Goal: Task Accomplishment & Management: Use online tool/utility

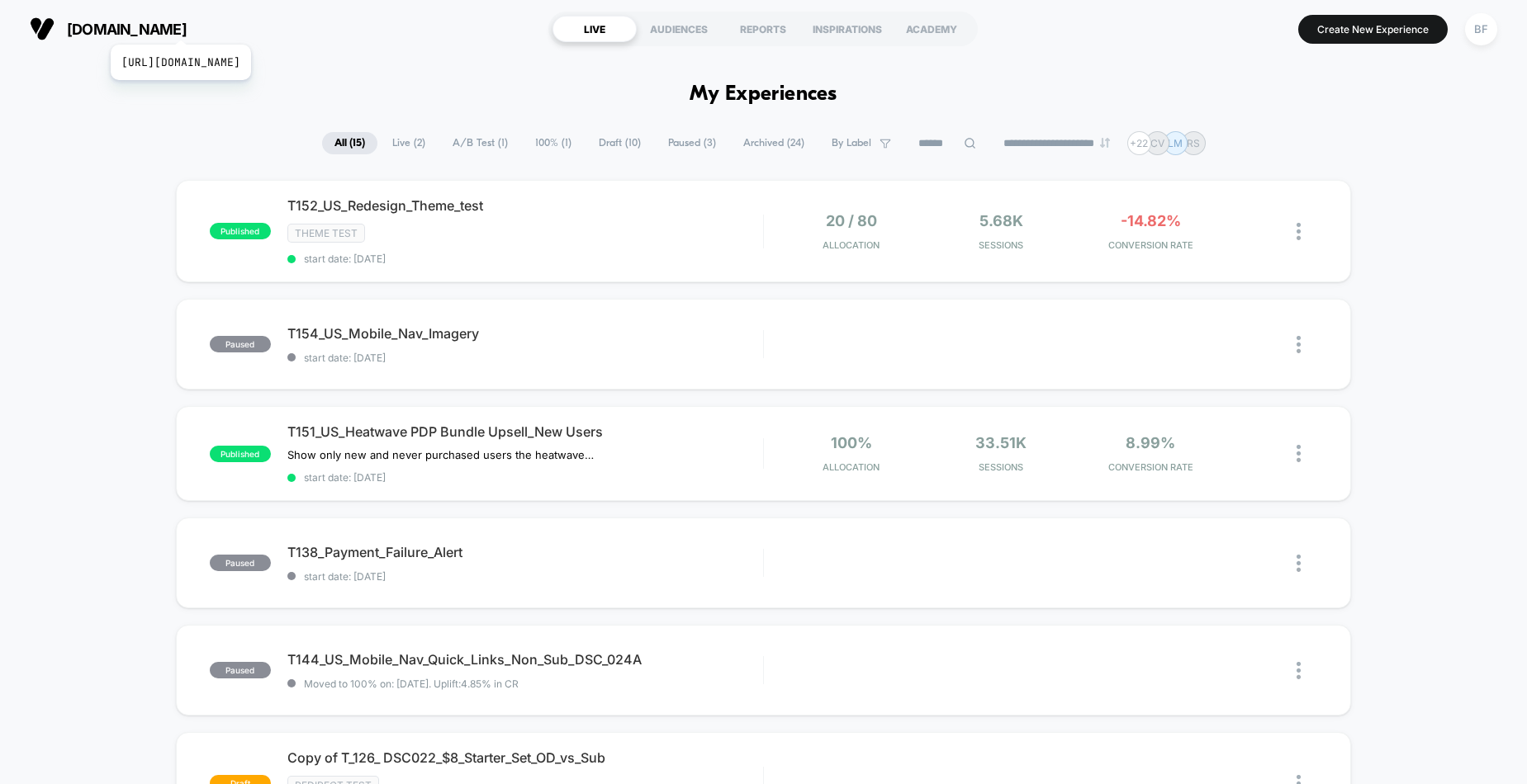
click at [186, 24] on span "[DOMAIN_NAME]" at bounding box center [127, 29] width 120 height 18
click at [186, 36] on span "[DOMAIN_NAME]" at bounding box center [127, 29] width 120 height 18
click at [186, 35] on span "[DOMAIN_NAME]" at bounding box center [127, 29] width 120 height 18
click at [1294, 229] on div at bounding box center [1287, 232] width 59 height 39
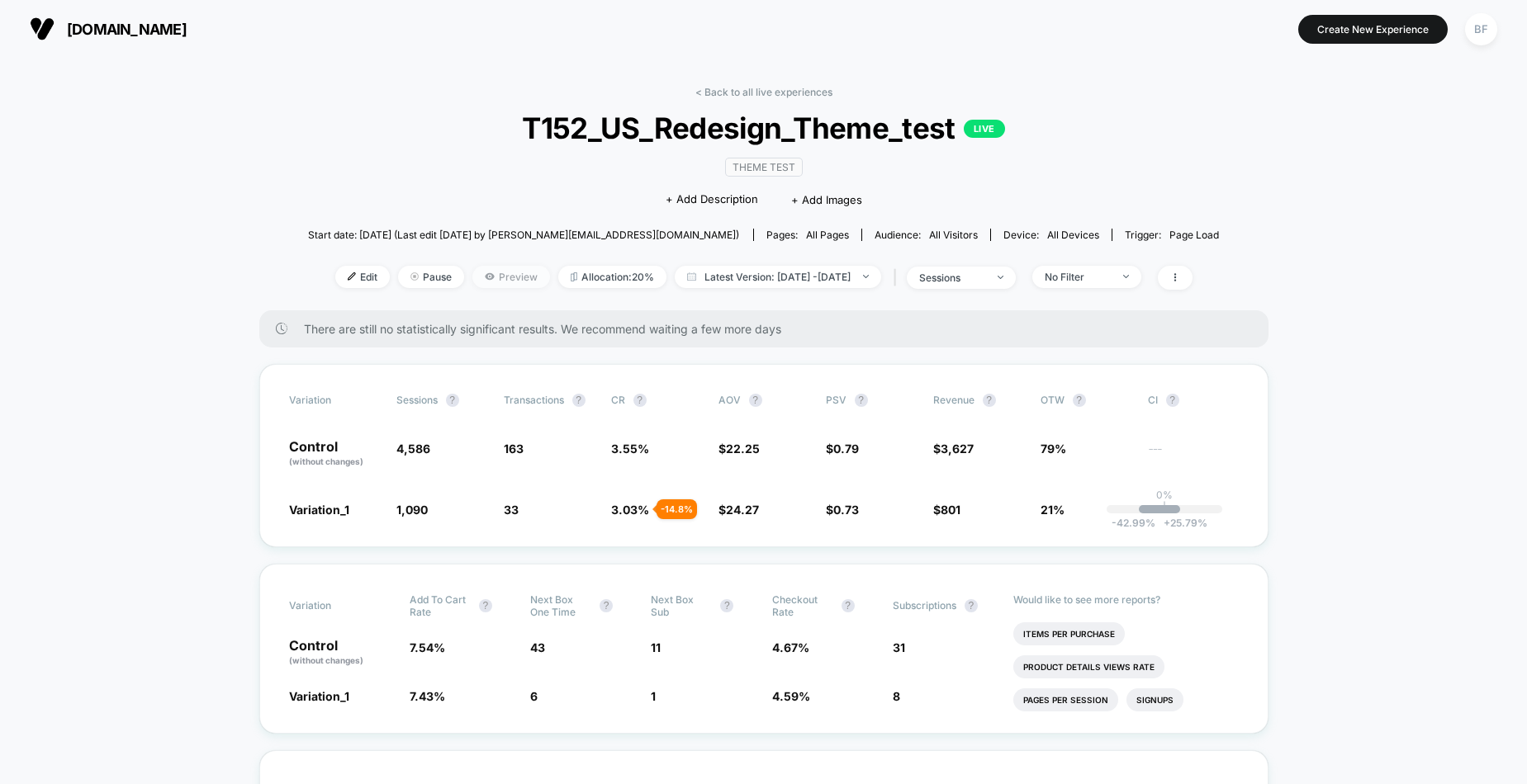
click at [477, 279] on span "Preview" at bounding box center [511, 277] width 78 height 22
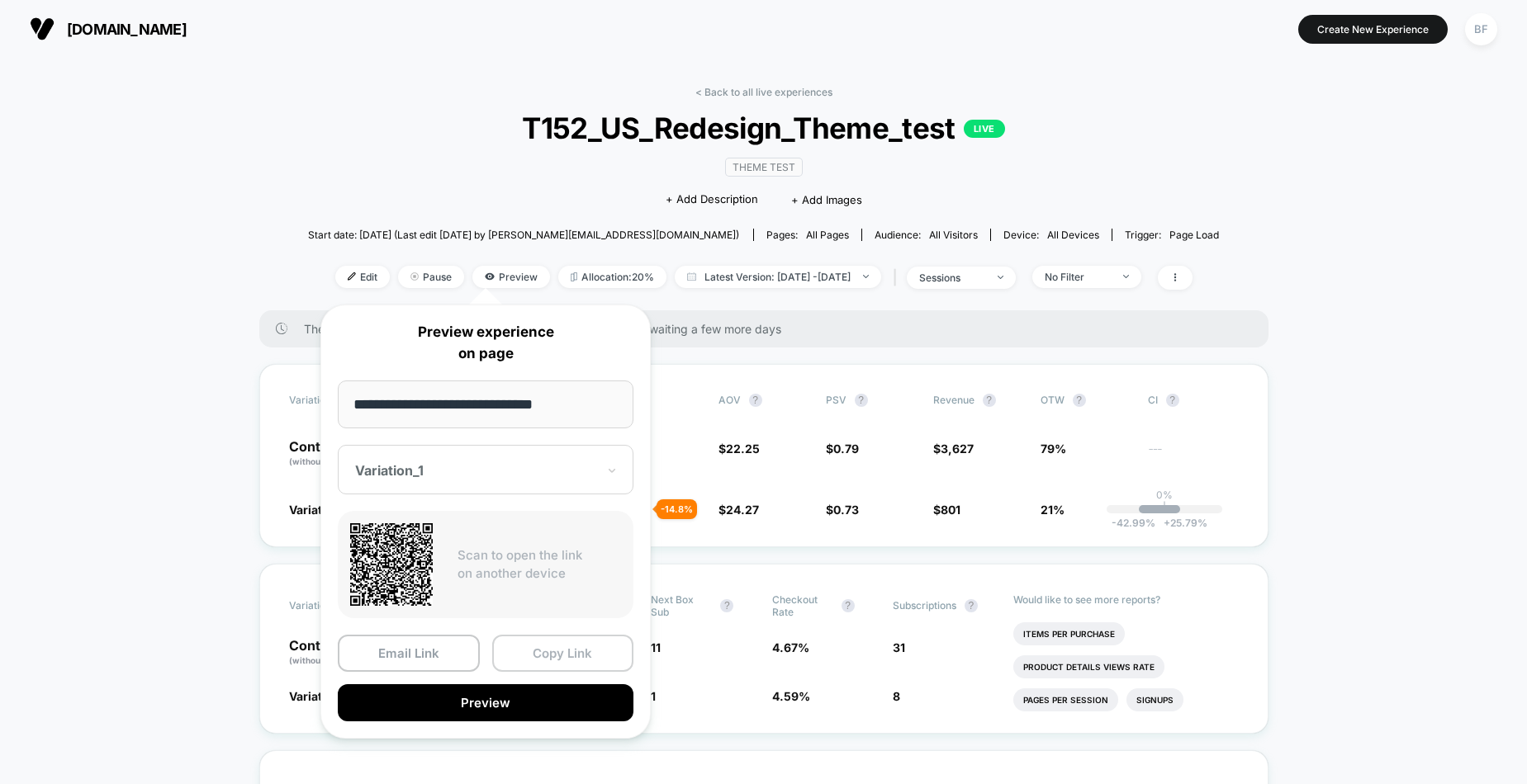
click at [571, 655] on button "Copy Link" at bounding box center [564, 653] width 142 height 37
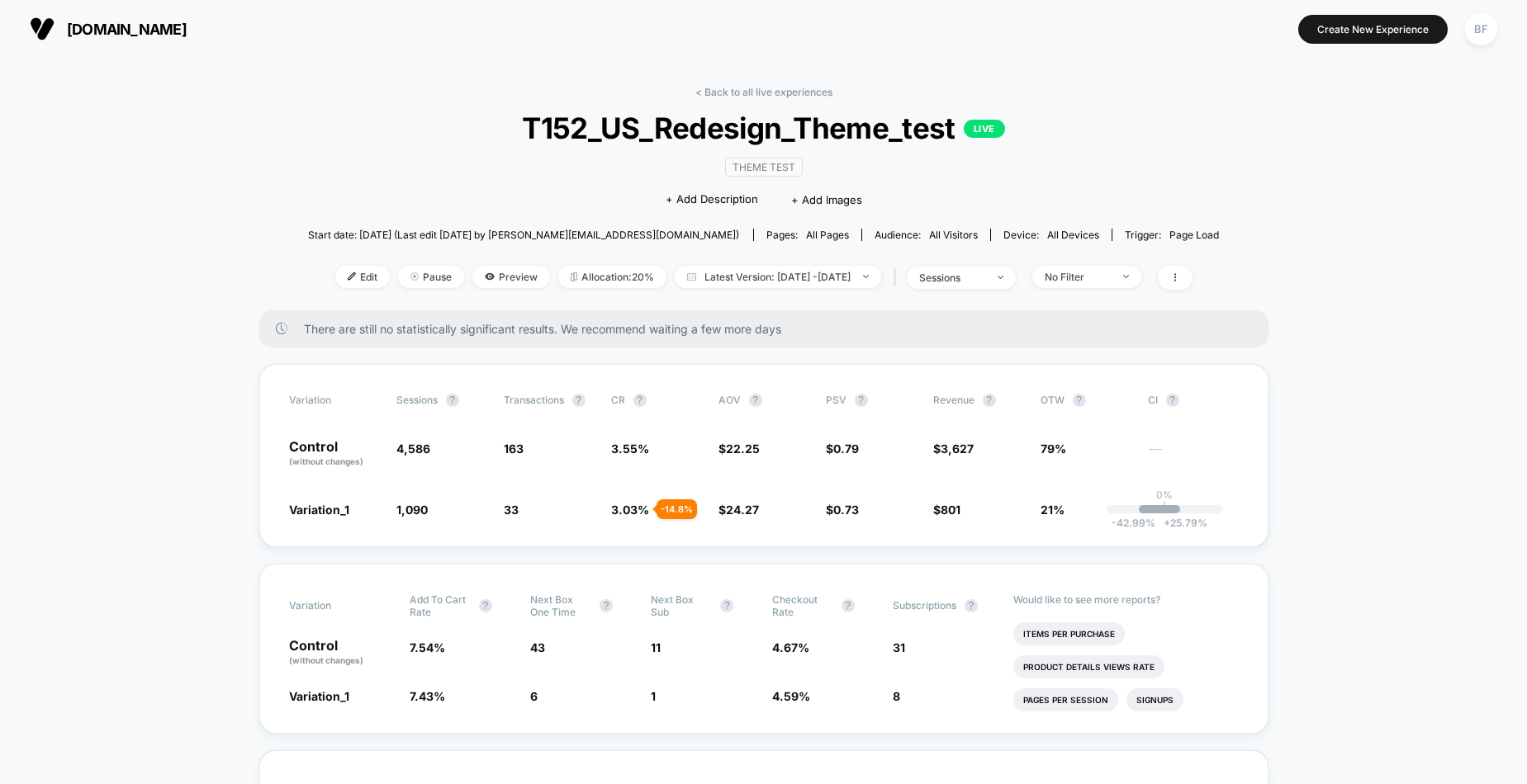
drag, startPoint x: 248, startPoint y: 180, endPoint x: 238, endPoint y: 177, distance: 10.4
